Goal: Information Seeking & Learning: Learn about a topic

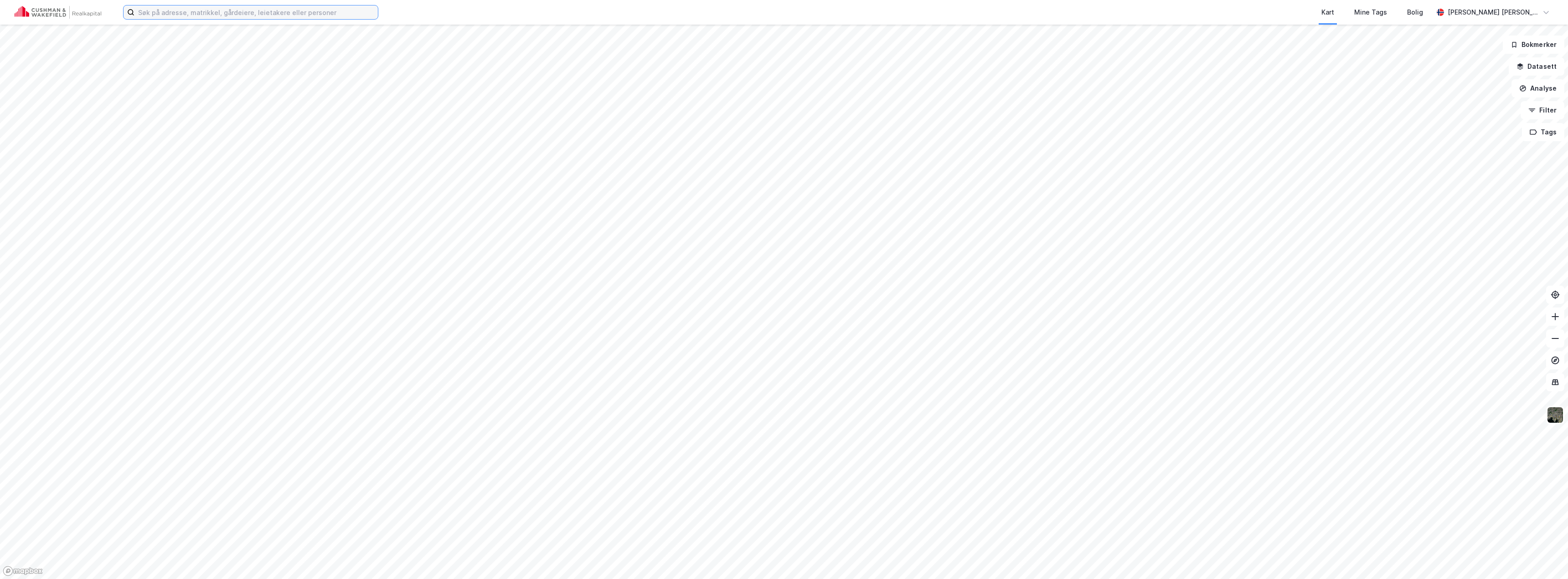
click at [251, 12] on input at bounding box center [256, 12] width 244 height 13
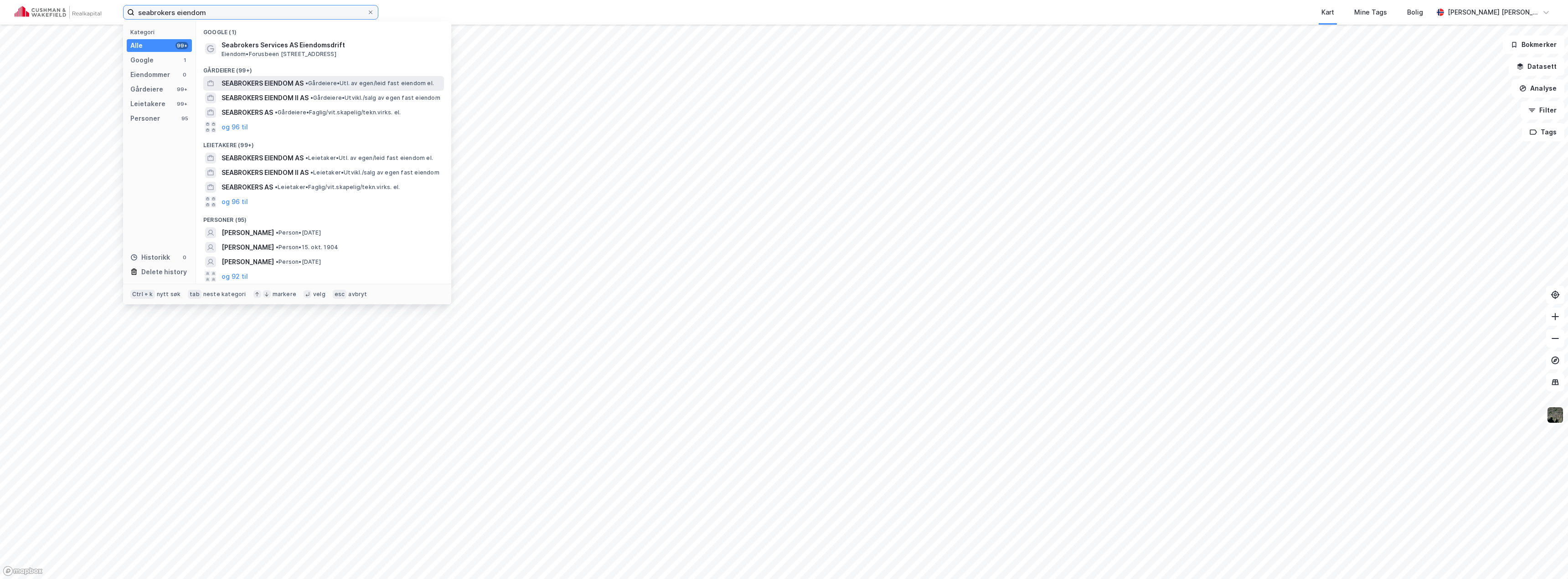
type input "seabrokers eiendom"
click at [272, 84] on span "SEABROKERS EIENDOM AS" at bounding box center [262, 83] width 82 height 11
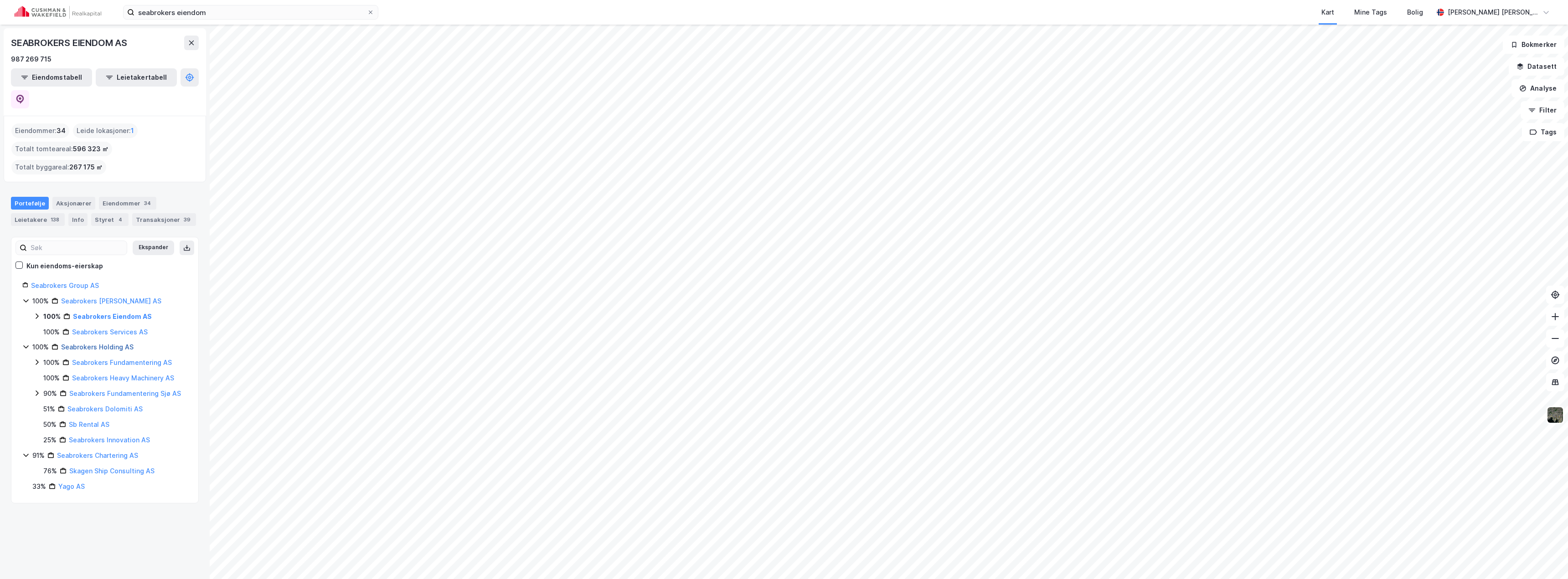
click at [94, 343] on link "Seabrokers Holding AS" at bounding box center [97, 347] width 72 height 8
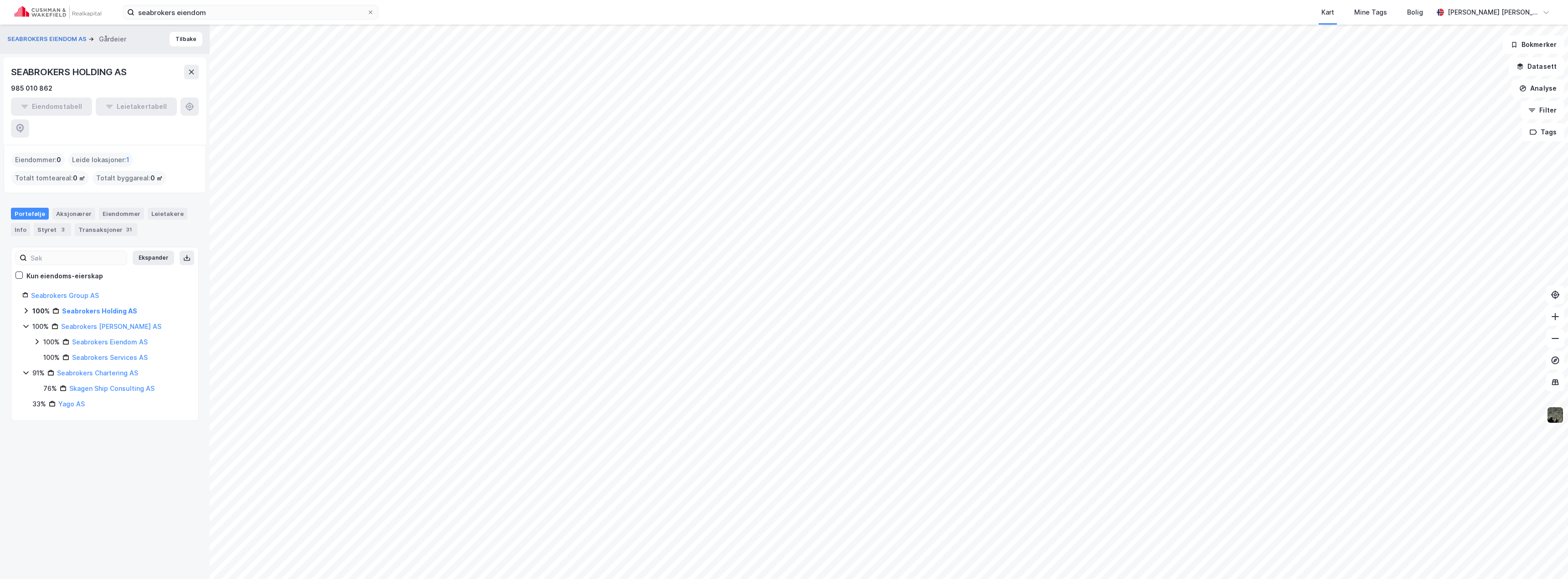
click at [27, 307] on icon at bounding box center [25, 310] width 7 height 7
click at [28, 307] on icon at bounding box center [25, 310] width 7 height 7
click at [35, 338] on icon at bounding box center [36, 341] width 7 height 7
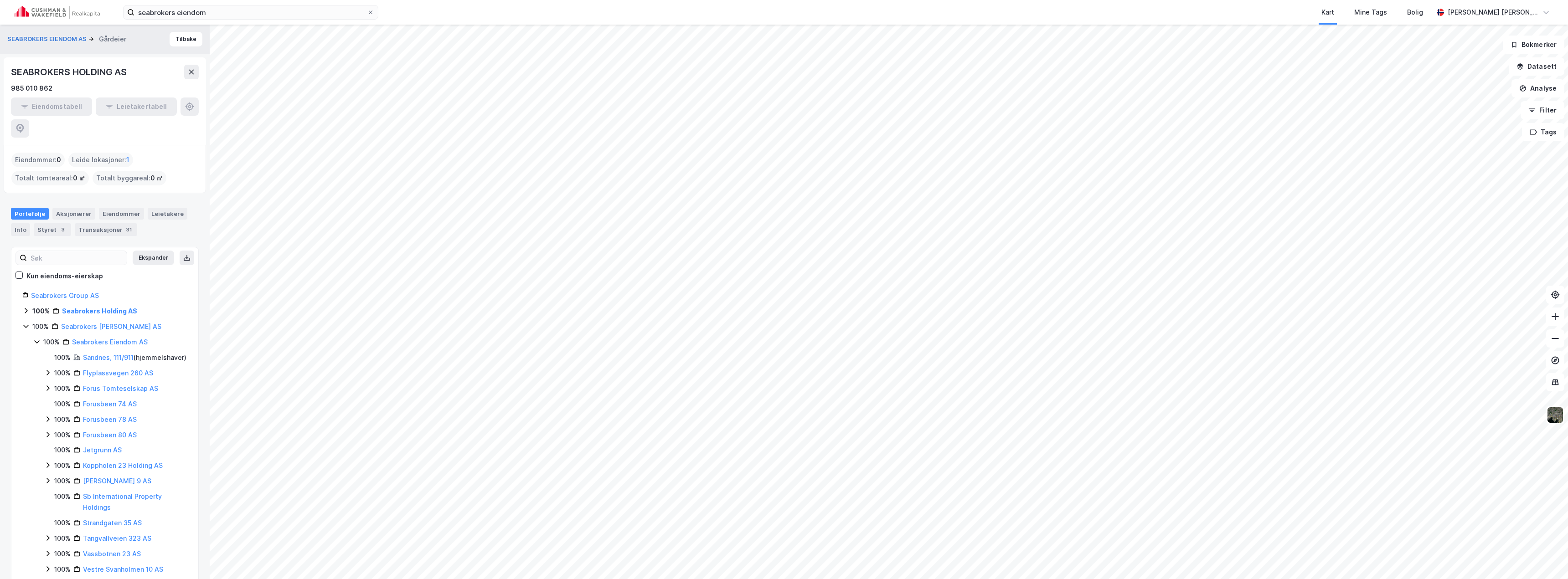
click at [35, 338] on icon at bounding box center [36, 341] width 7 height 7
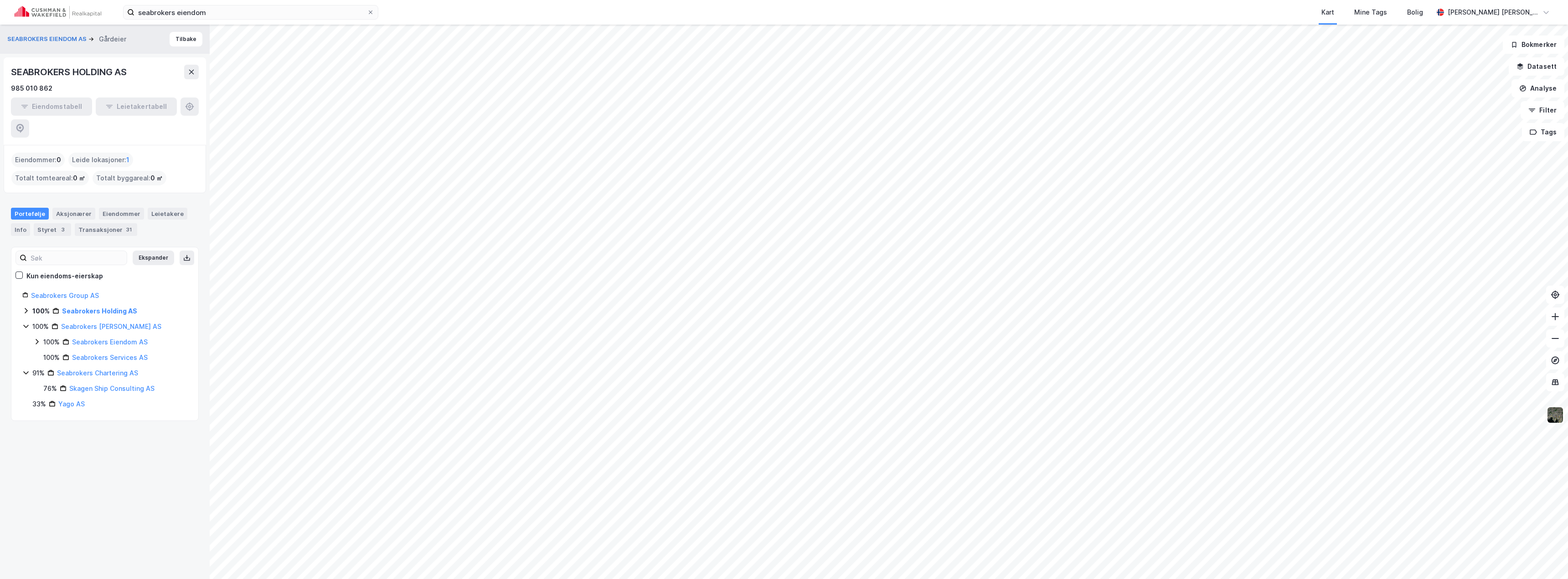
click at [37, 339] on icon at bounding box center [36, 342] width 2 height 5
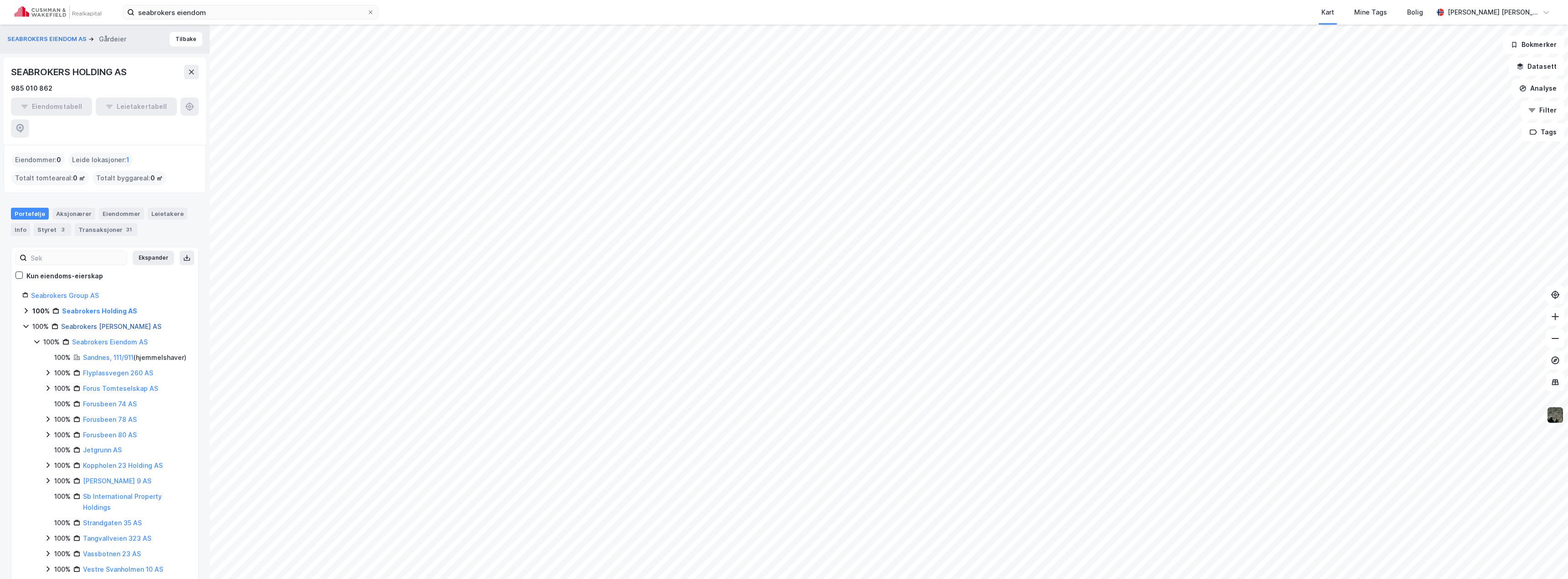
click at [78, 323] on link "Seabrokers [PERSON_NAME] AS" at bounding box center [112, 327] width 101 height 8
